Goal: Entertainment & Leisure: Consume media (video, audio)

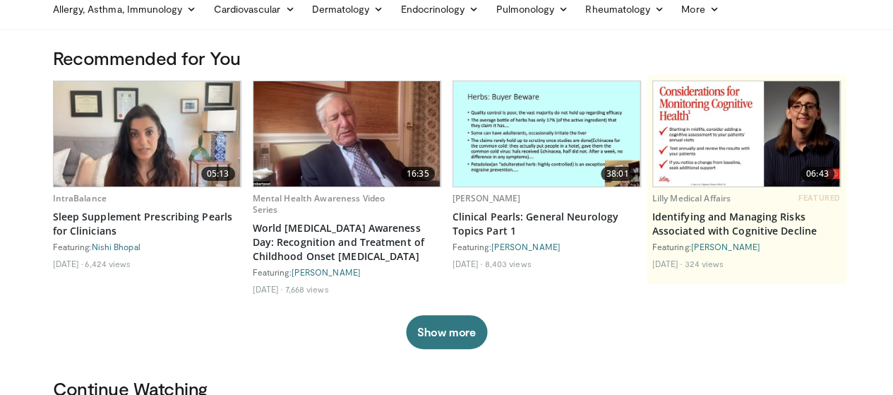
scroll to position [141, 0]
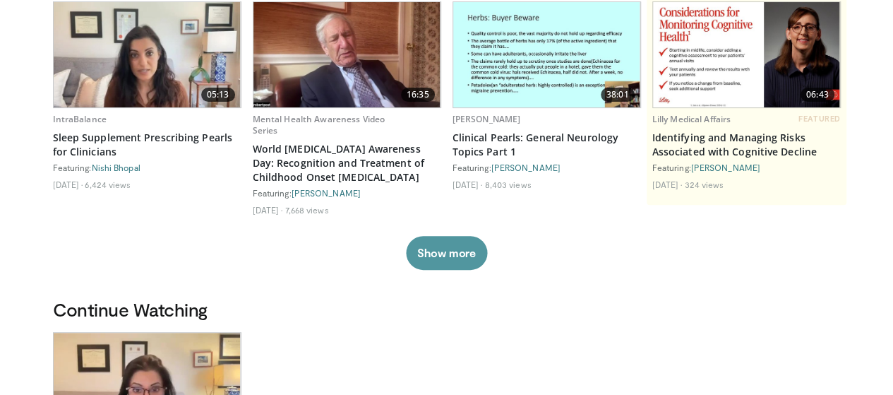
click at [458, 251] on button "Show more" at bounding box center [446, 253] width 81 height 34
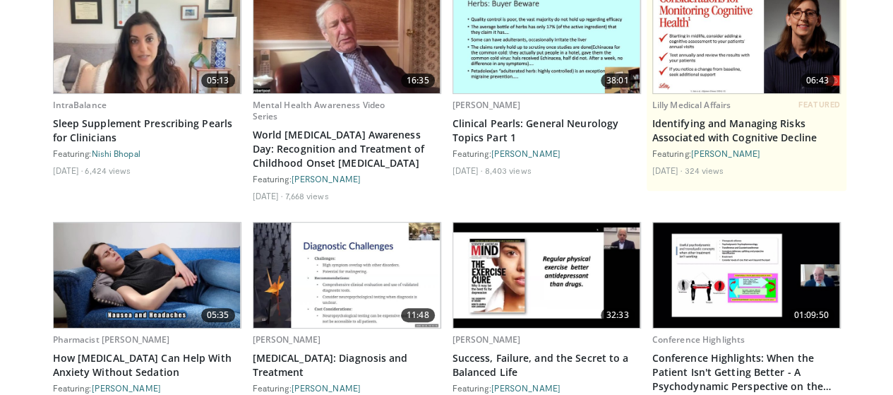
scroll to position [0, 0]
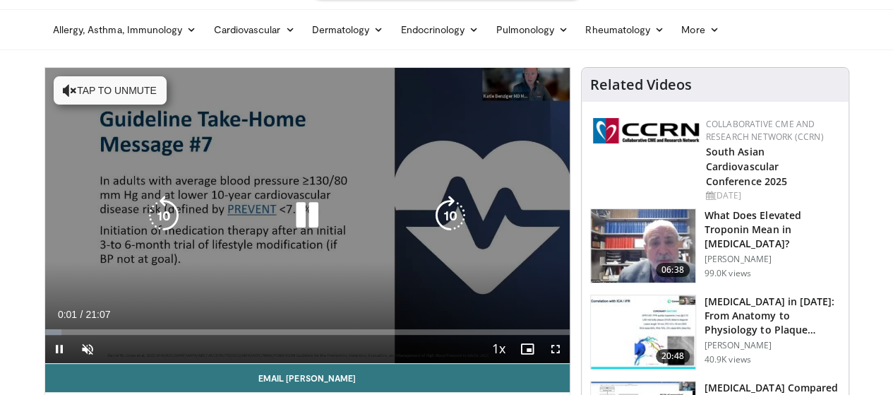
scroll to position [71, 0]
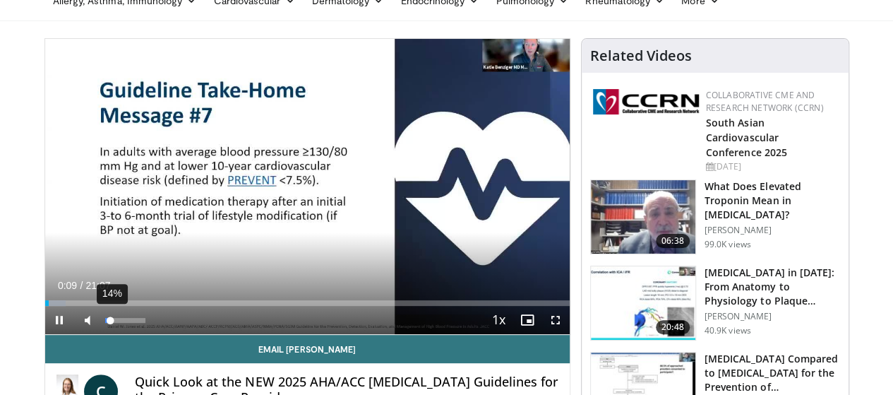
click at [105, 323] on div "14%" at bounding box center [125, 320] width 40 height 5
click at [45, 334] on span "Video Player" at bounding box center [59, 320] width 28 height 28
